Goal: Task Accomplishment & Management: Complete application form

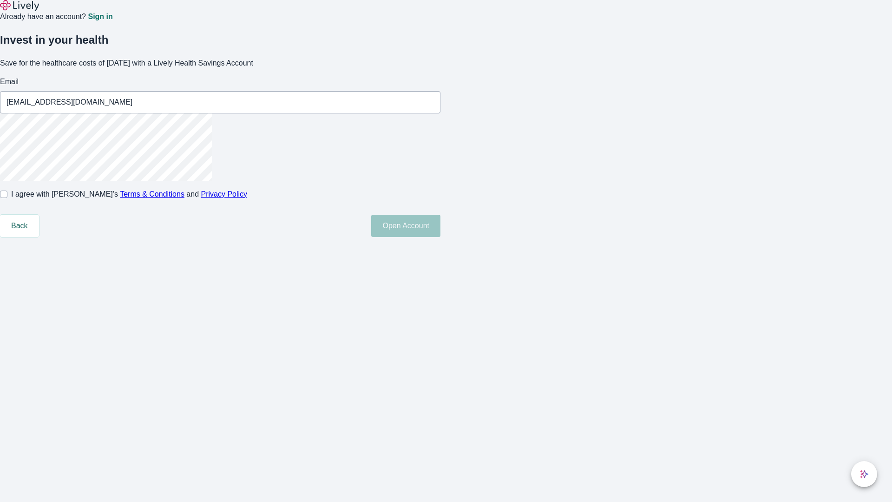
click at [7, 198] on input "I agree with Lively’s Terms & Conditions and Privacy Policy" at bounding box center [3, 193] width 7 height 7
checkbox input "true"
click at [440, 237] on button "Open Account" at bounding box center [405, 226] width 69 height 22
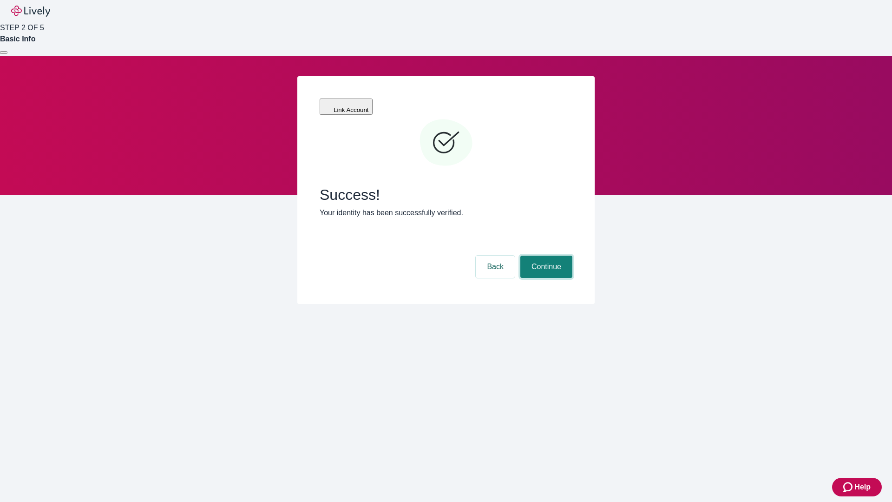
click at [545, 255] on button "Continue" at bounding box center [546, 266] width 52 height 22
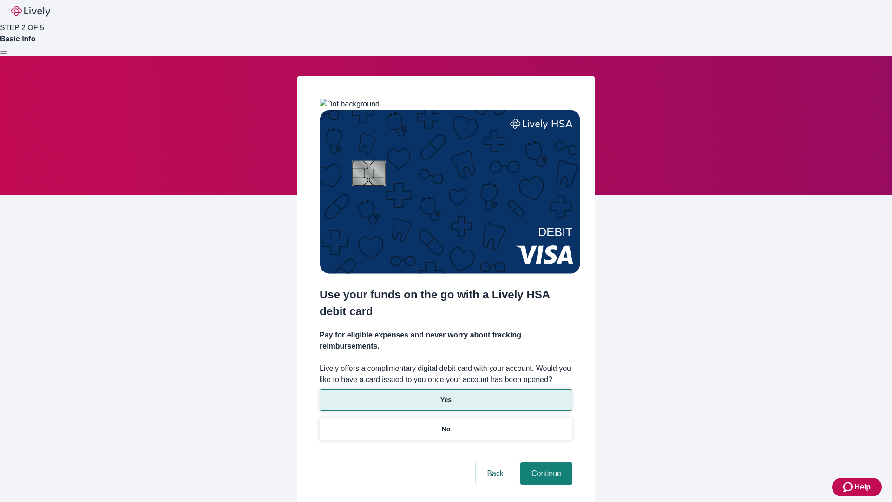
click at [445, 395] on p "Yes" at bounding box center [445, 400] width 11 height 10
click at [545, 462] on button "Continue" at bounding box center [546, 473] width 52 height 22
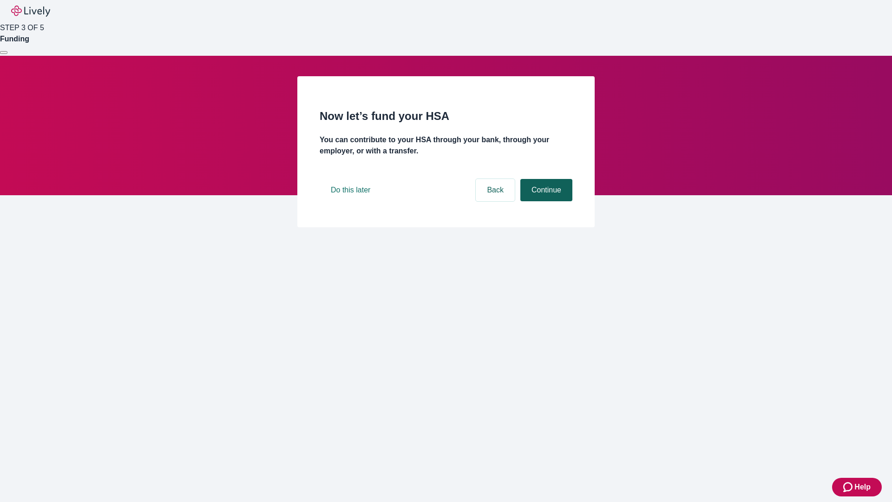
click at [545, 201] on button "Continue" at bounding box center [546, 190] width 52 height 22
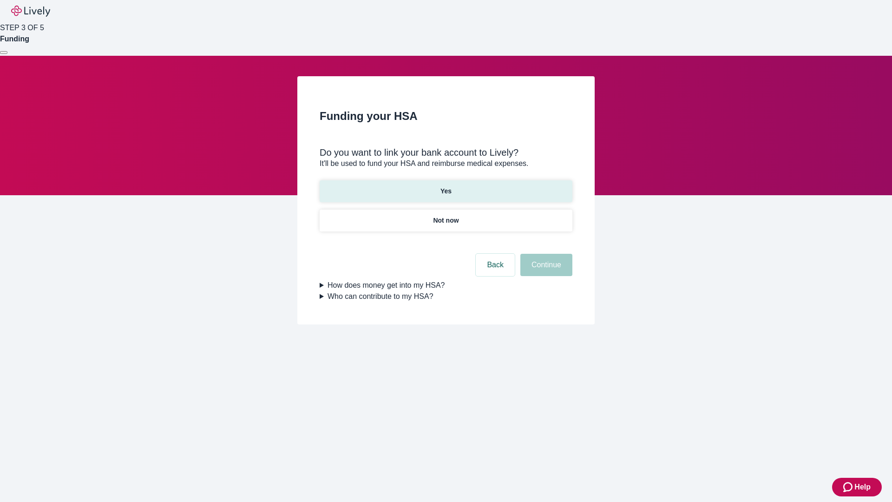
click at [445, 186] on p "Yes" at bounding box center [445, 191] width 11 height 10
click at [545, 254] on button "Continue" at bounding box center [546, 265] width 52 height 22
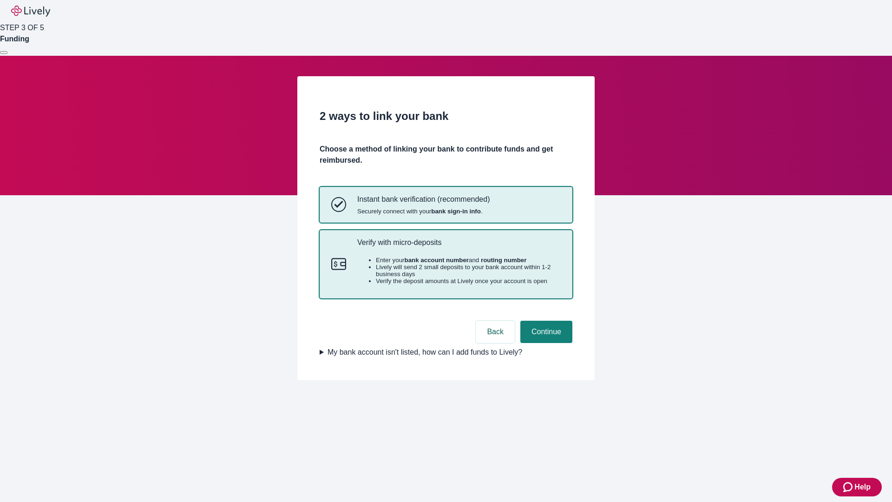
click at [458, 247] on p "Verify with micro-deposits" at bounding box center [458, 242] width 203 height 9
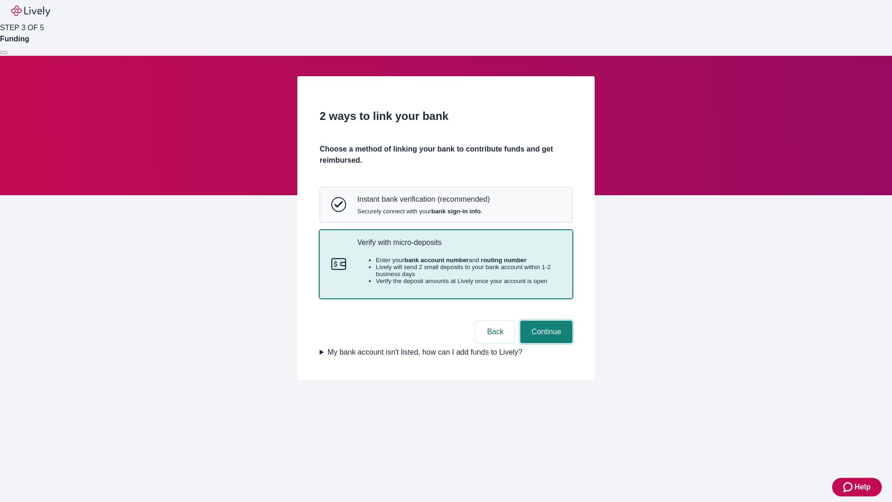
click at [545, 343] on button "Continue" at bounding box center [546, 331] width 52 height 22
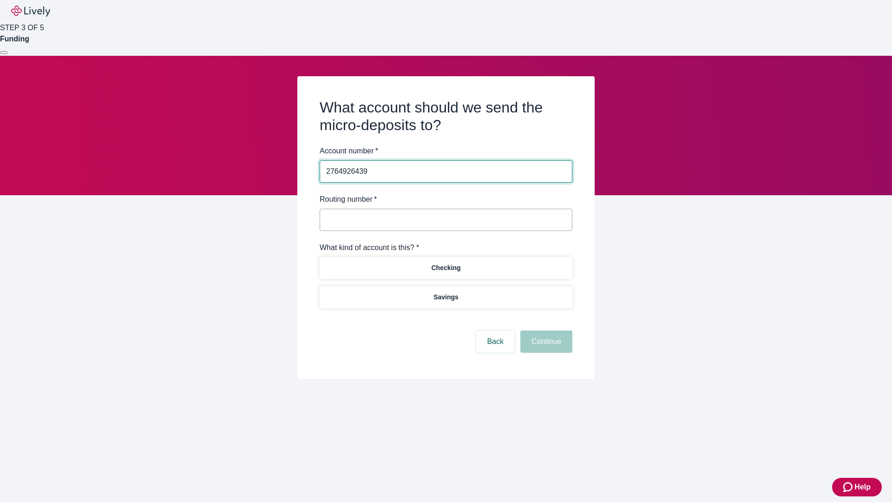
type input "2764926439"
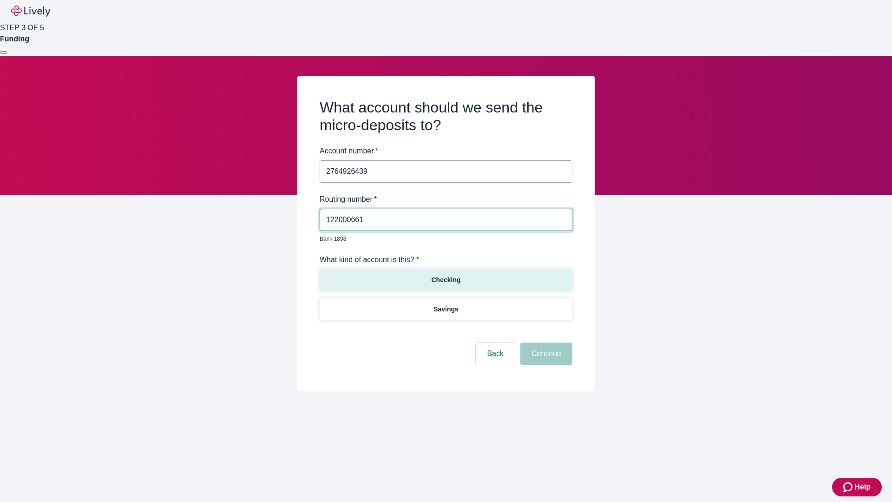
type input "122000661"
click at [445, 275] on p "Checking" at bounding box center [445, 280] width 29 height 10
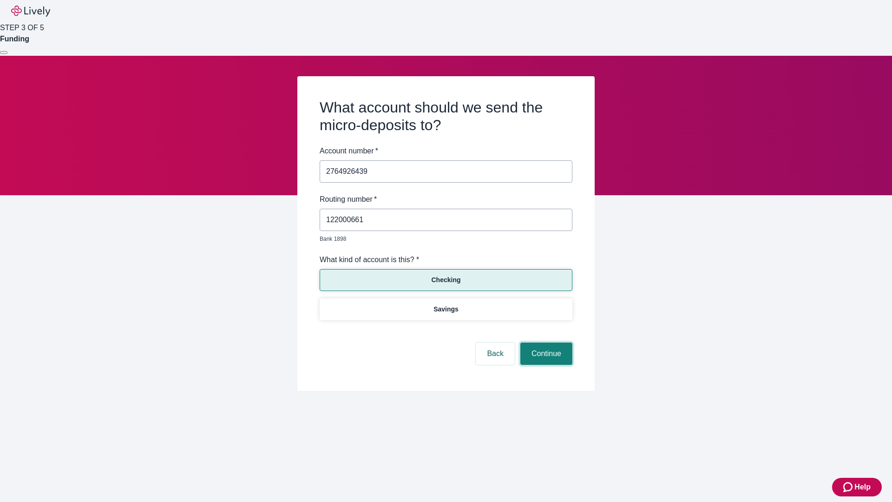
click at [545, 343] on button "Continue" at bounding box center [546, 353] width 52 height 22
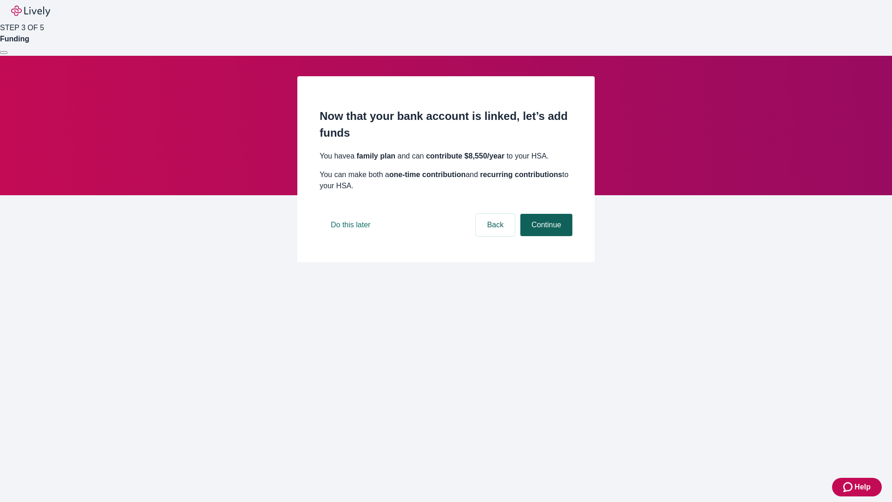
click at [545, 236] on button "Continue" at bounding box center [546, 225] width 52 height 22
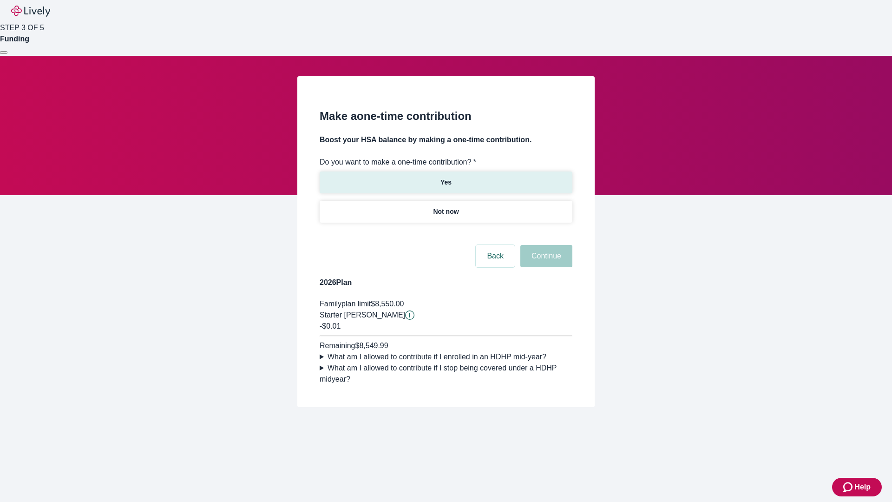
click at [445, 177] on p "Yes" at bounding box center [445, 182] width 11 height 10
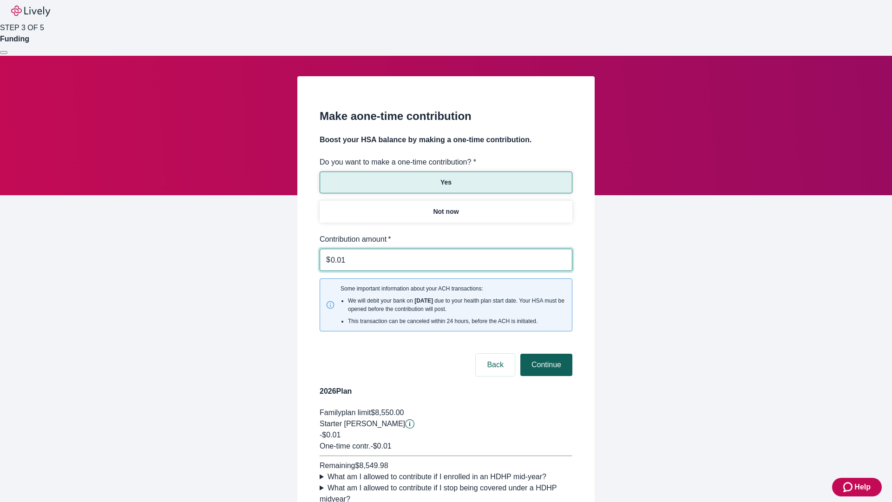
type input "0.01"
click at [545, 353] on button "Continue" at bounding box center [546, 364] width 52 height 22
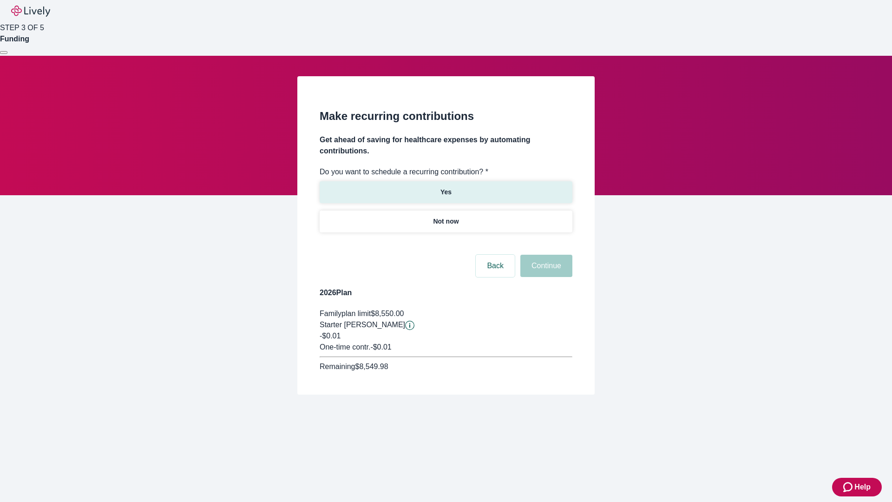
click at [445, 187] on p "Yes" at bounding box center [445, 192] width 11 height 10
click at [445, 243] on body "Help STEP 3 OF 5 Funding Make recurring contributions Get ahead of saving for h…" at bounding box center [446, 219] width 892 height 439
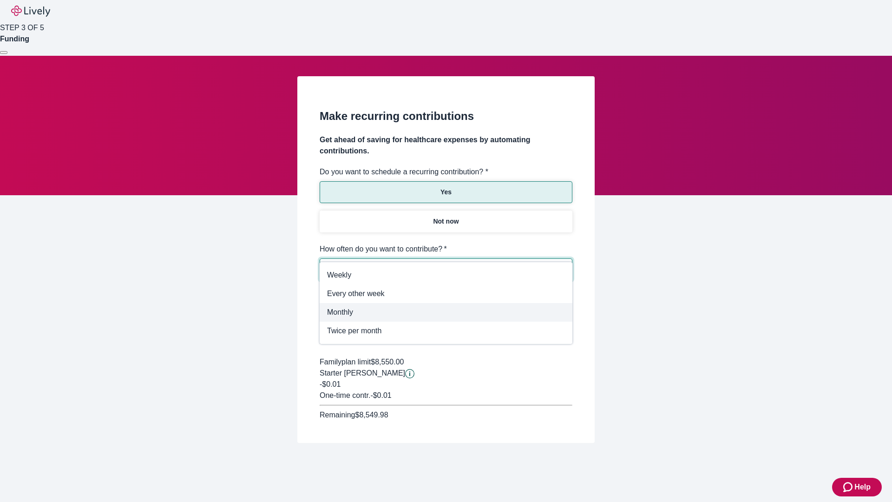
click at [446, 312] on span "Monthly" at bounding box center [446, 312] width 238 height 11
type input "Monthly"
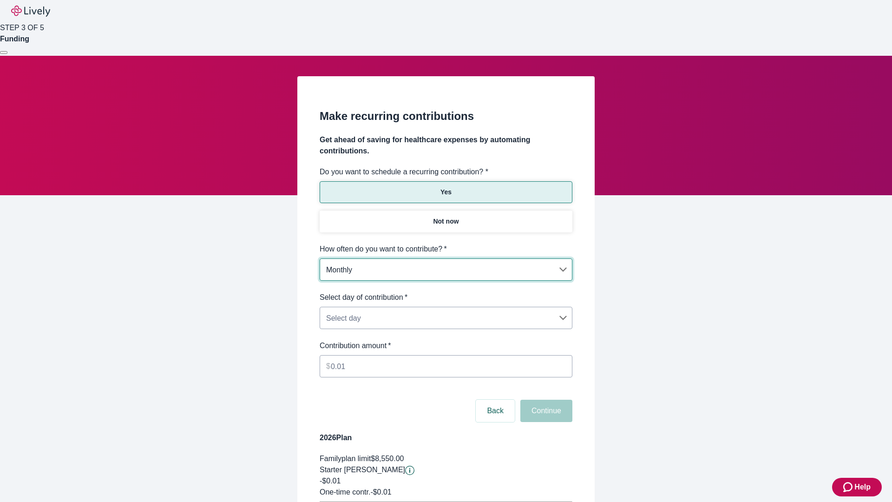
click at [445, 292] on body "Help STEP 3 OF 5 Funding Make recurring contributions Get ahead of saving for h…" at bounding box center [446, 292] width 892 height 584
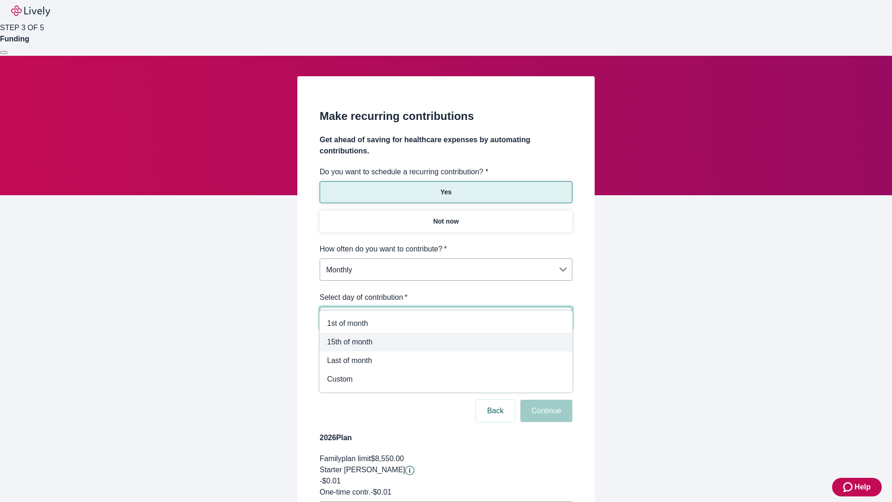
click at [446, 342] on span "15th of month" at bounding box center [446, 341] width 238 height 11
type input "Monthly15th"
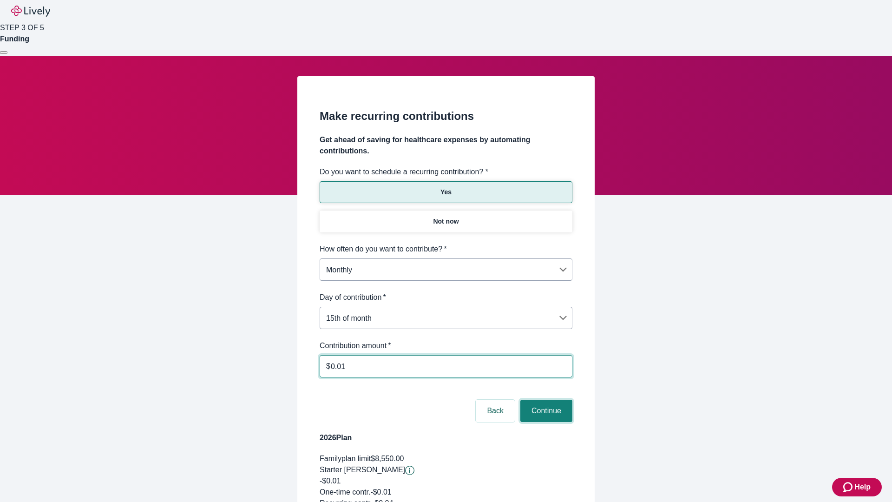
click at [545, 399] on button "Continue" at bounding box center [546, 410] width 52 height 22
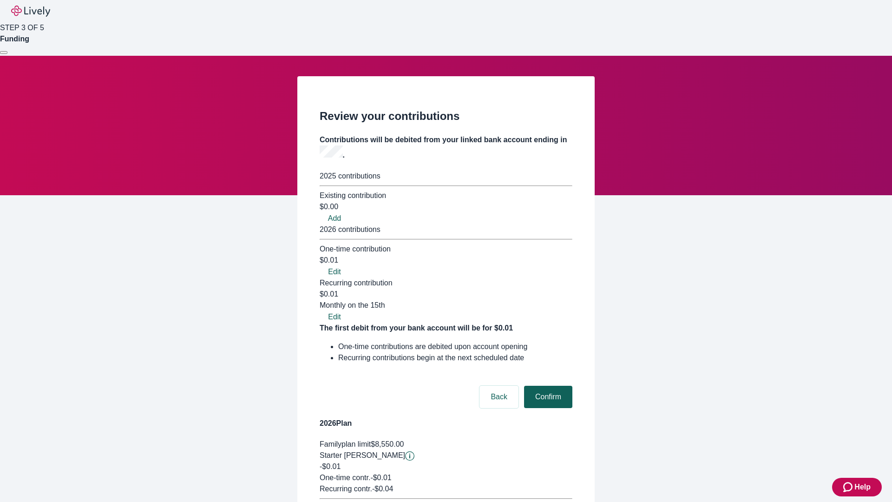
click at [547, 385] on button "Confirm" at bounding box center [548, 396] width 48 height 22
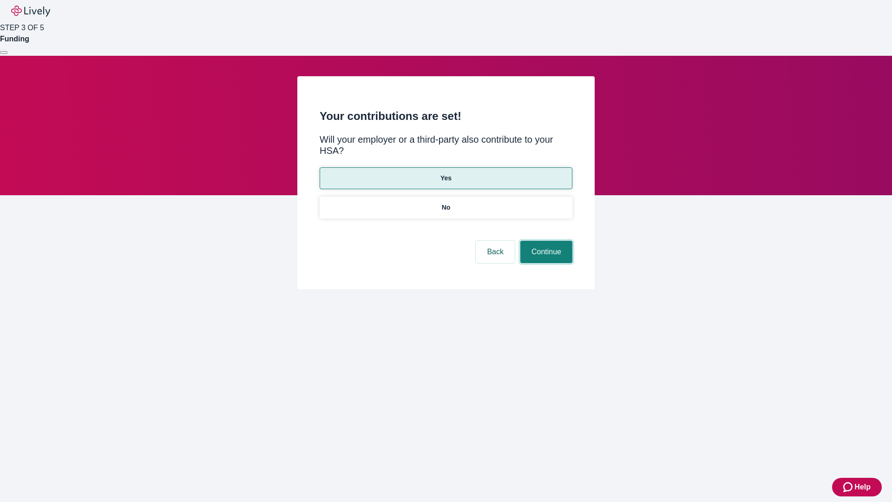
click at [545, 241] on button "Continue" at bounding box center [546, 252] width 52 height 22
